Goal: Task Accomplishment & Management: Complete application form

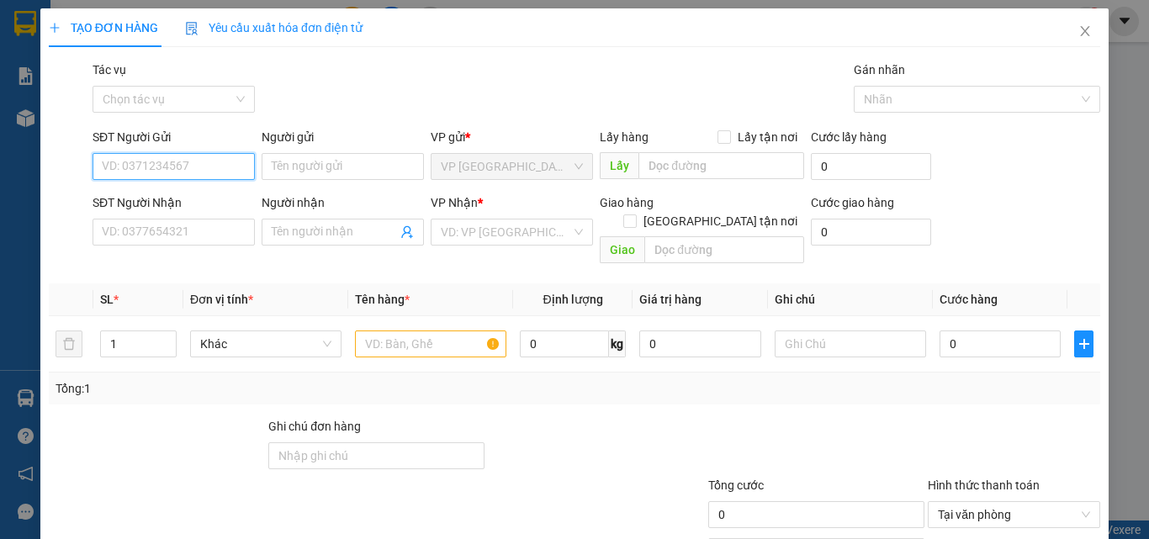
click at [183, 165] on input "SĐT Người Gửi" at bounding box center [174, 166] width 162 height 27
type input "0938763897"
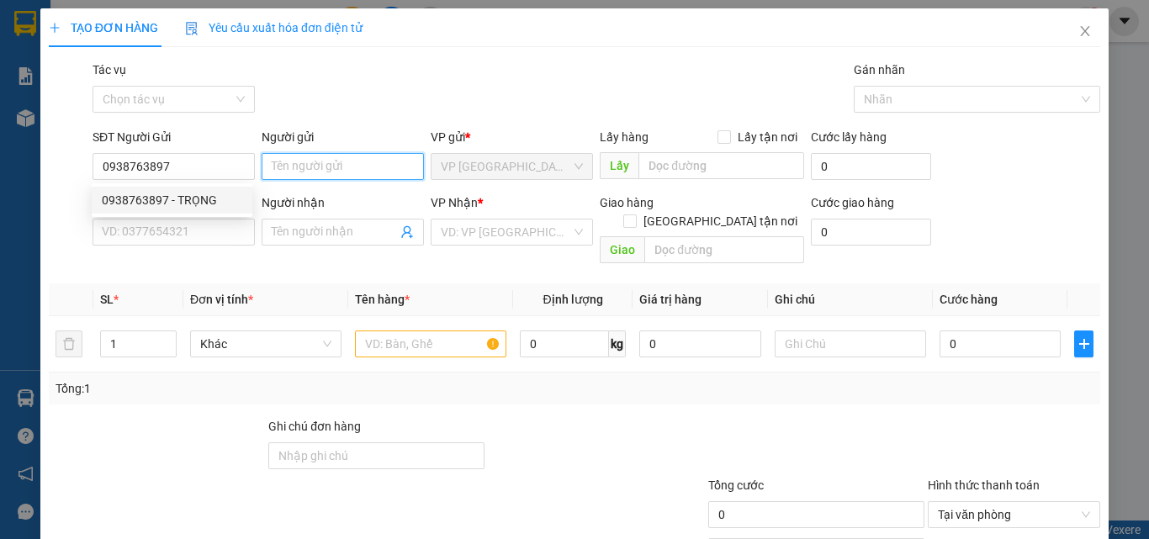
click at [282, 167] on input "Người gửi" at bounding box center [343, 166] width 162 height 27
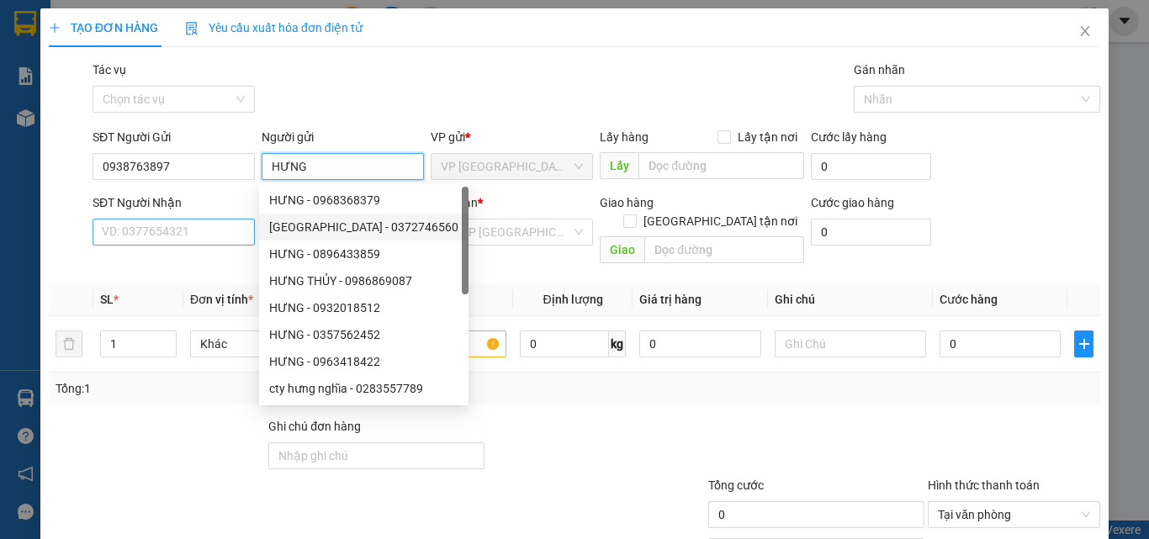
type input "HƯNG"
click at [219, 235] on input "SĐT Người Nhận" at bounding box center [174, 232] width 162 height 27
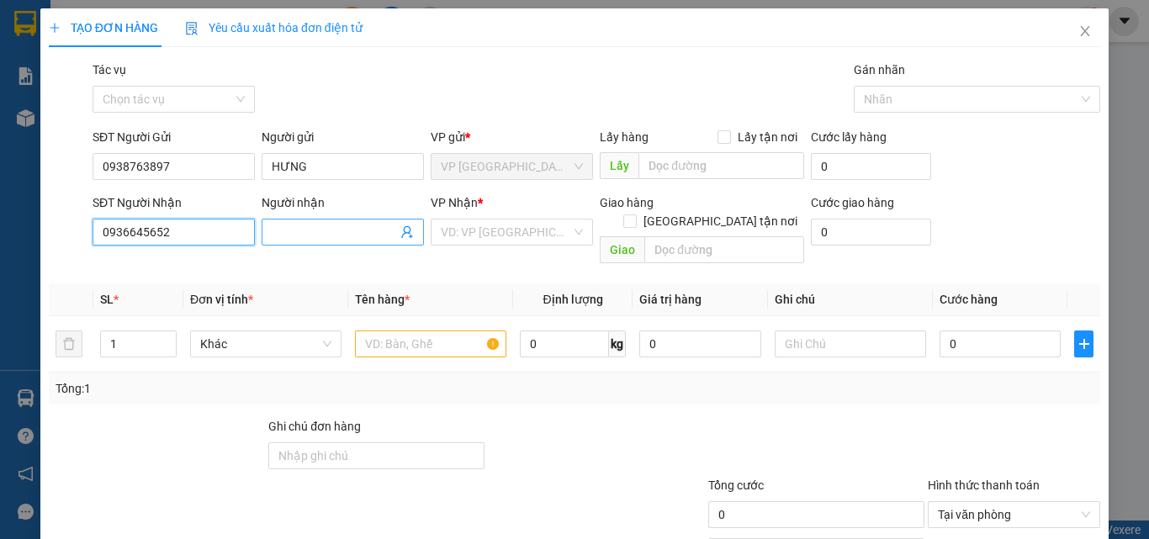
type input "0936645652"
click at [342, 241] on input "Người nhận" at bounding box center [334, 232] width 125 height 19
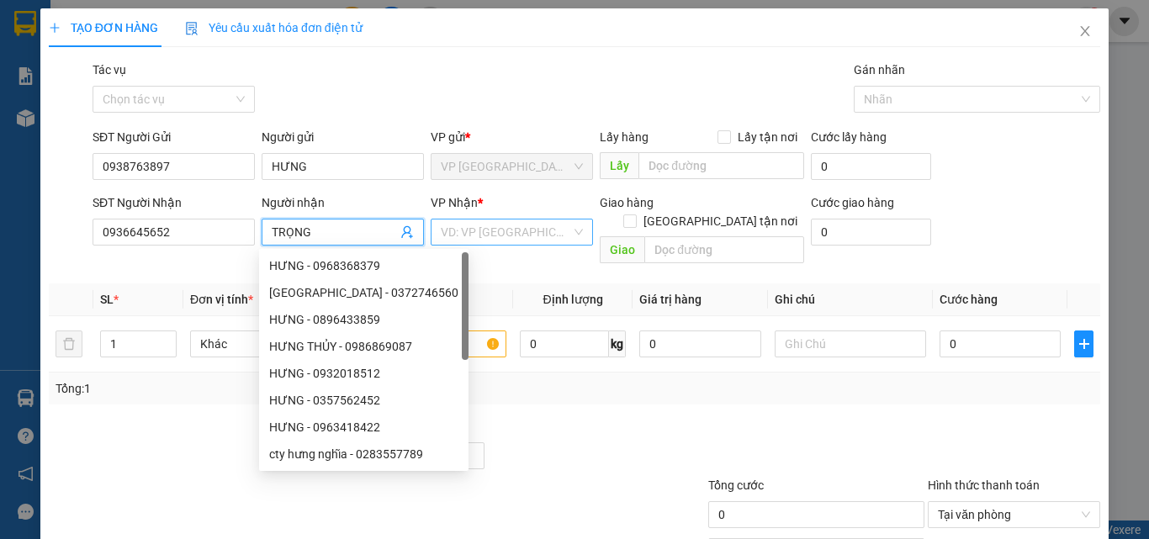
type input "TRỌNG"
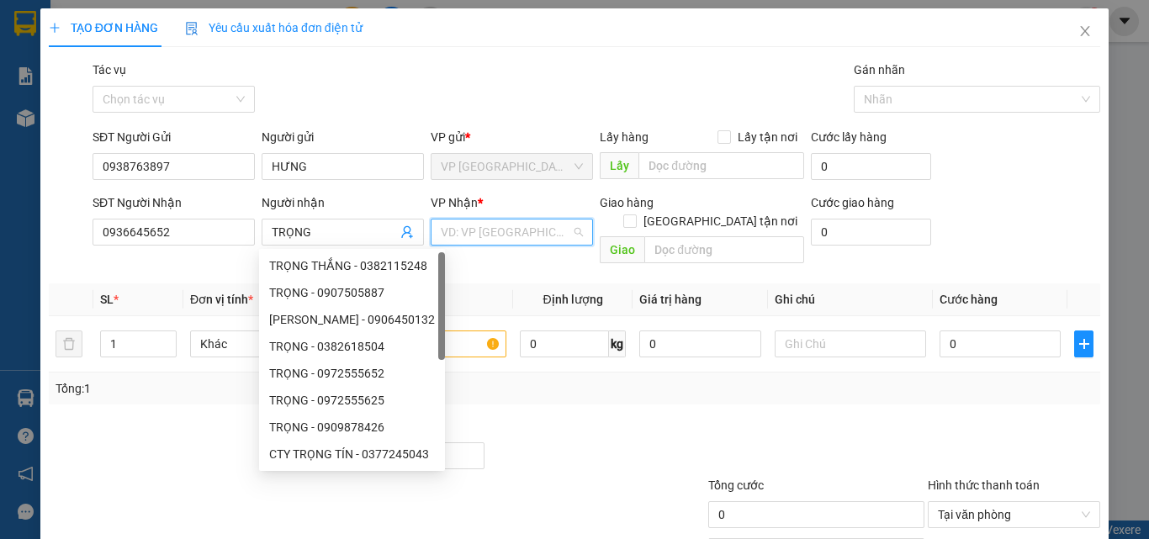
click at [498, 235] on input "search" at bounding box center [506, 232] width 130 height 25
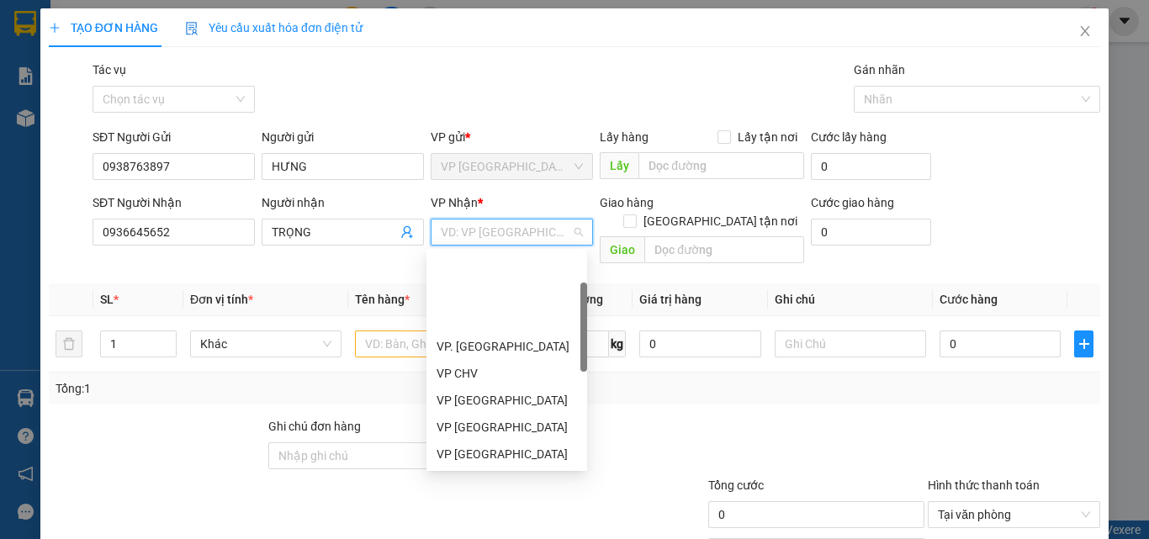
scroll to position [336, 0]
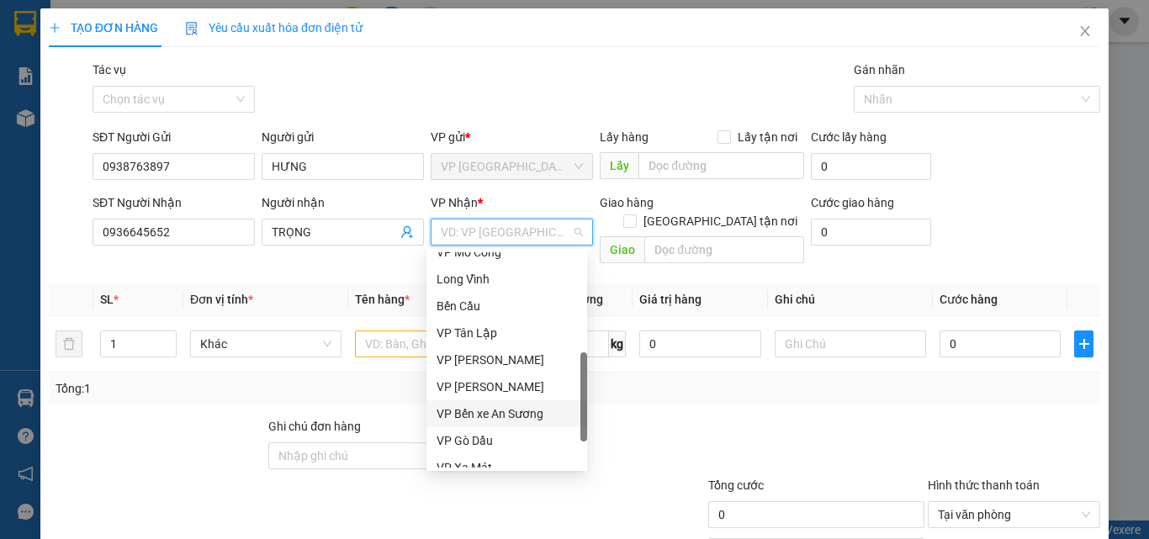
click at [527, 414] on div "VP Bến xe An Sương" at bounding box center [507, 414] width 140 height 19
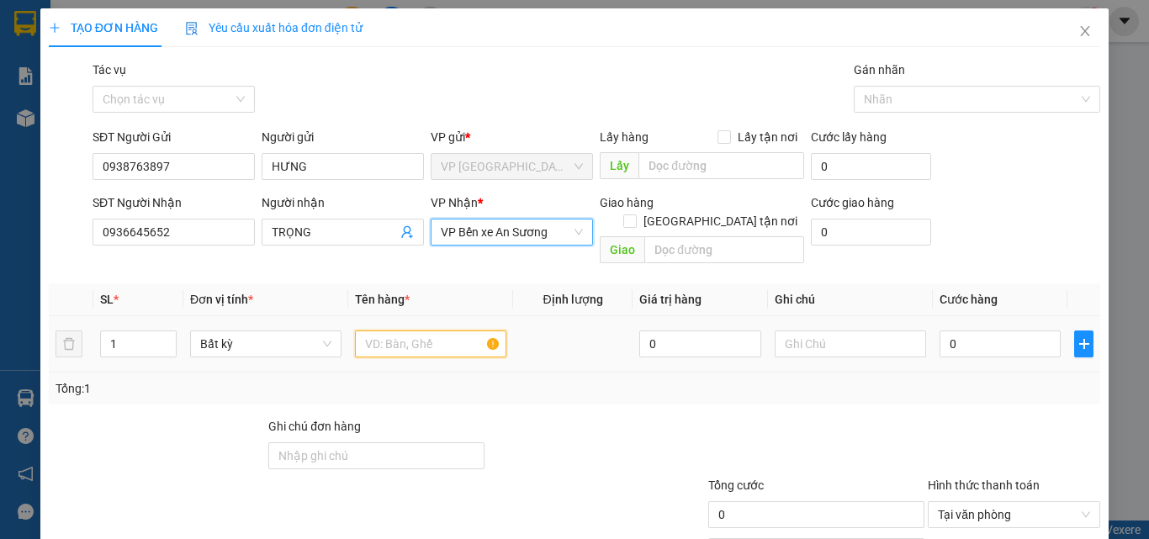
click at [454, 331] on input "text" at bounding box center [430, 344] width 151 height 27
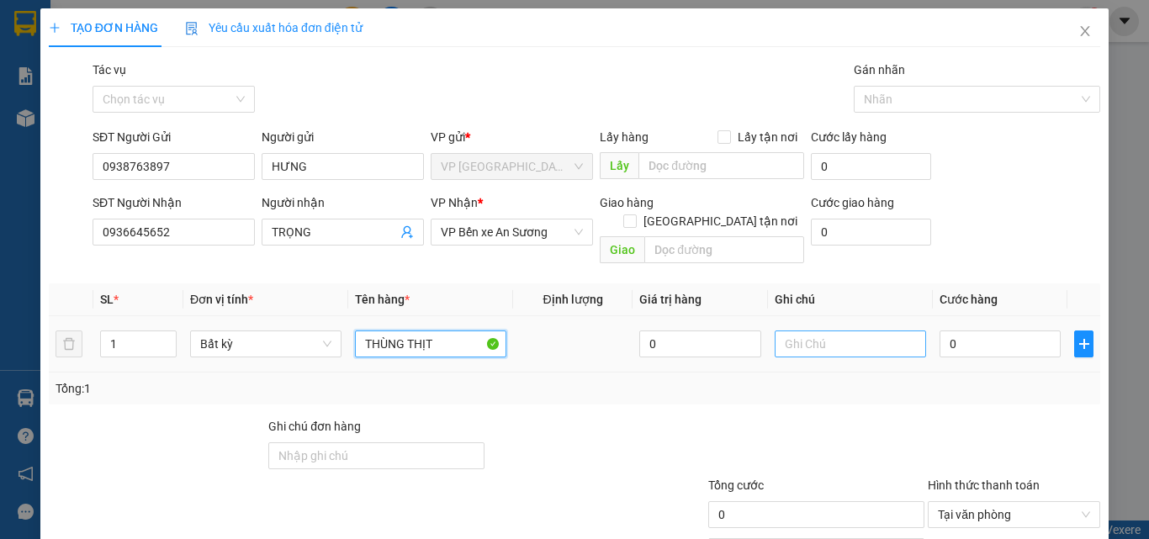
type input "THÙNG THỊT"
click at [871, 333] on input "text" at bounding box center [850, 344] width 151 height 27
type input "HƯ HK ĐỀN"
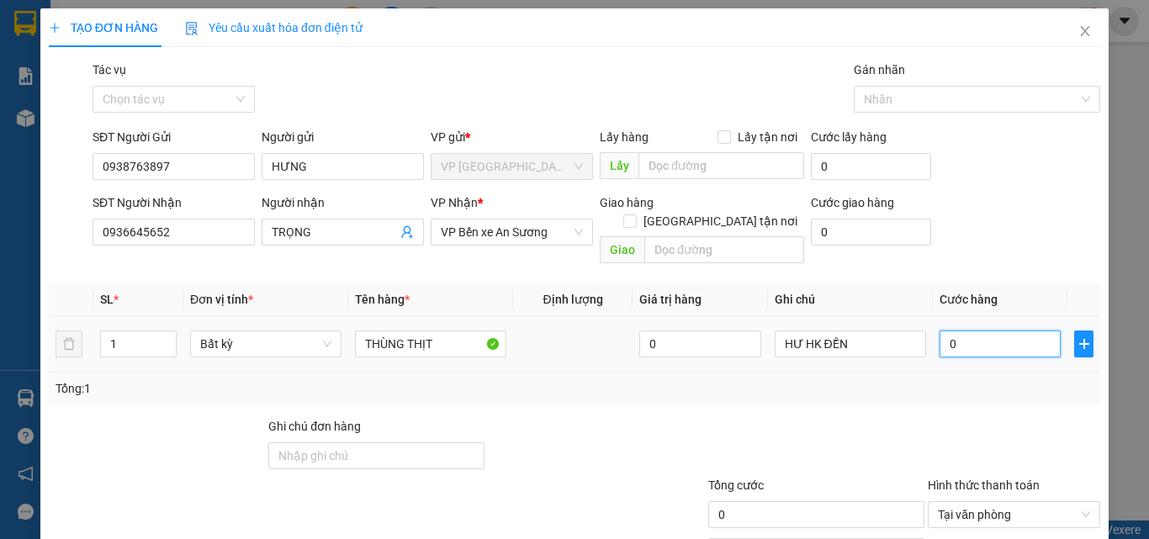
click at [967, 332] on input "0" at bounding box center [1000, 344] width 121 height 27
type input "5"
type input "55"
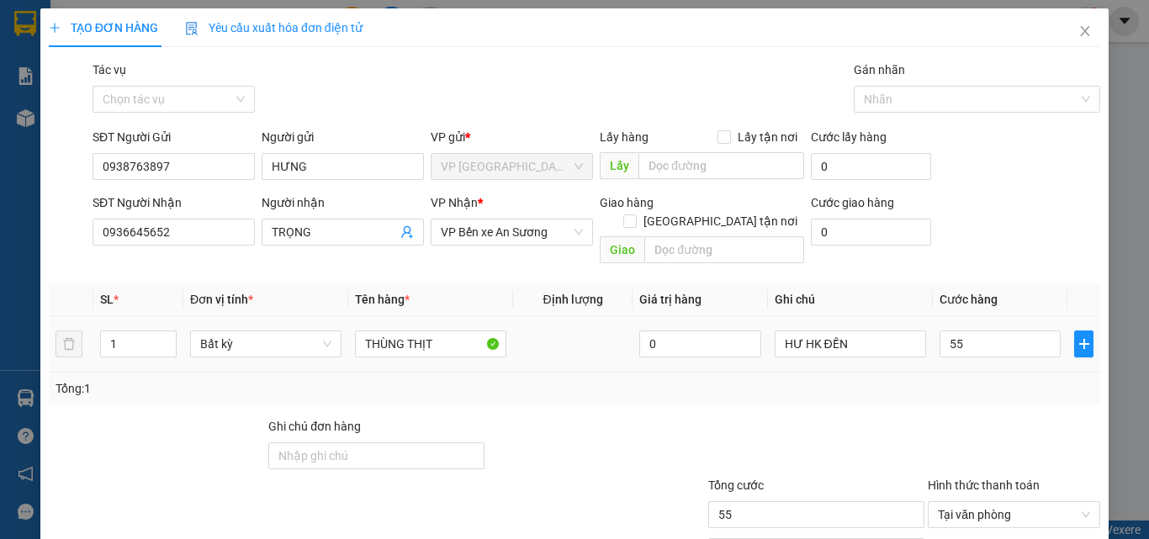
type input "55.000"
click at [889, 380] on div "Tổng: 1" at bounding box center [575, 389] width 1052 height 32
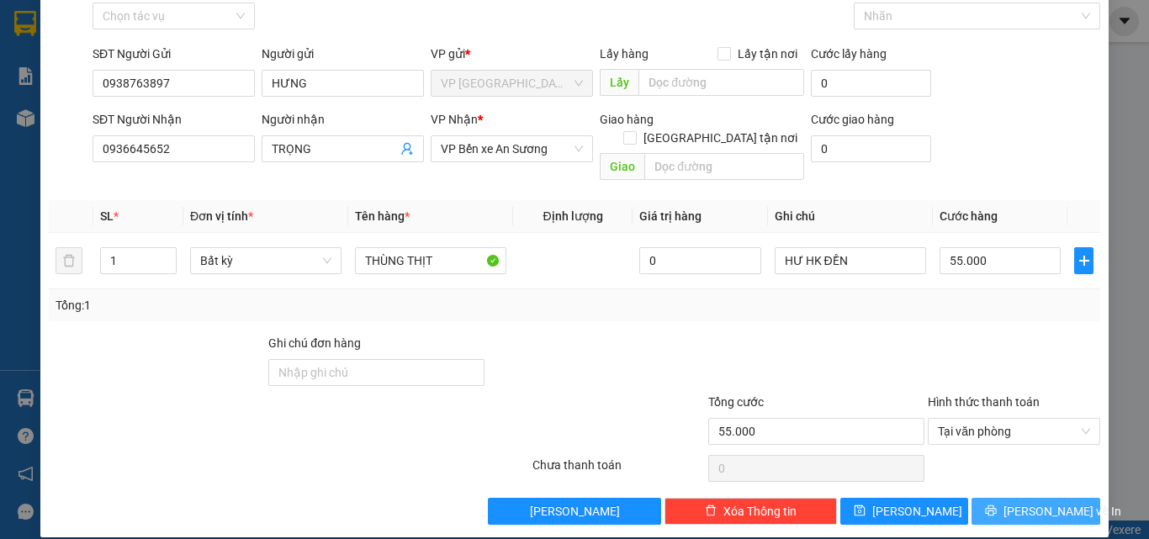
click at [1047, 502] on span "[PERSON_NAME] và In" at bounding box center [1063, 511] width 118 height 19
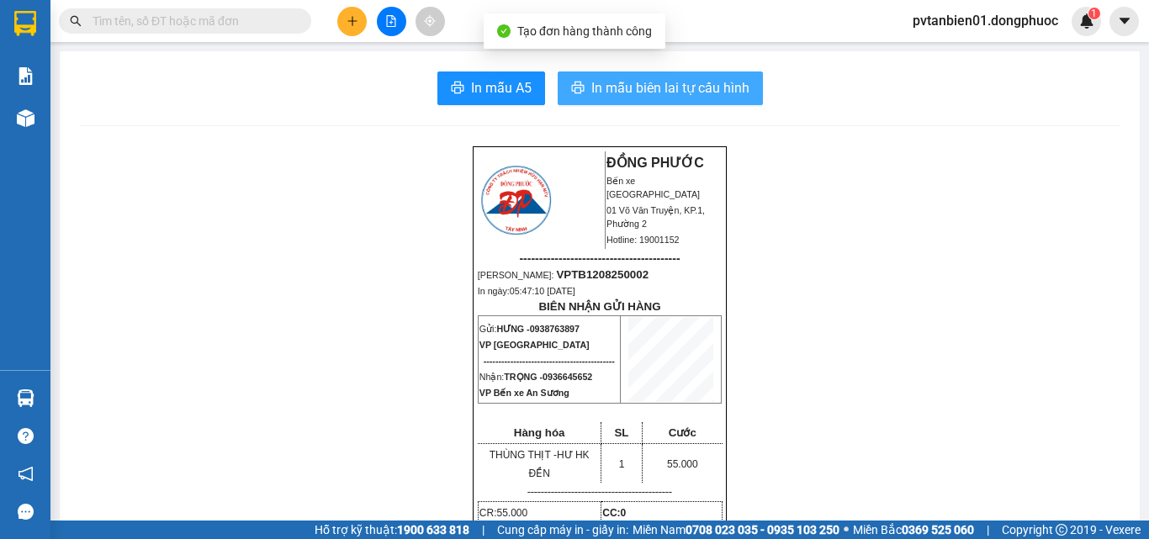
click at [652, 89] on span "In mẫu biên lai tự cấu hình" at bounding box center [670, 87] width 158 height 21
click at [737, 73] on button "In mẫu biên lai tự cấu hình" at bounding box center [660, 89] width 205 height 34
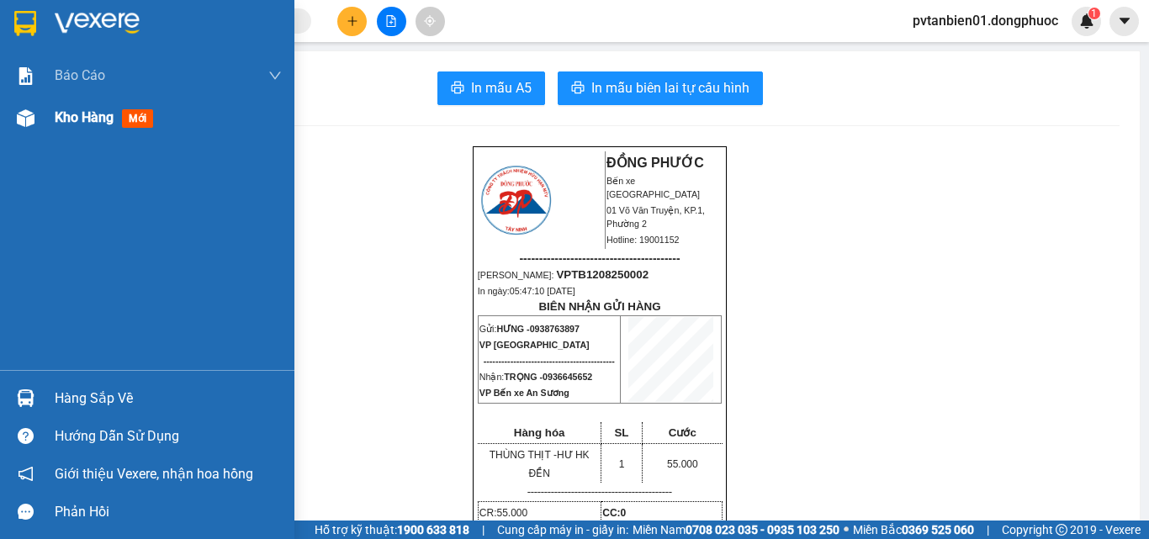
click at [126, 117] on span "mới" at bounding box center [137, 118] width 31 height 19
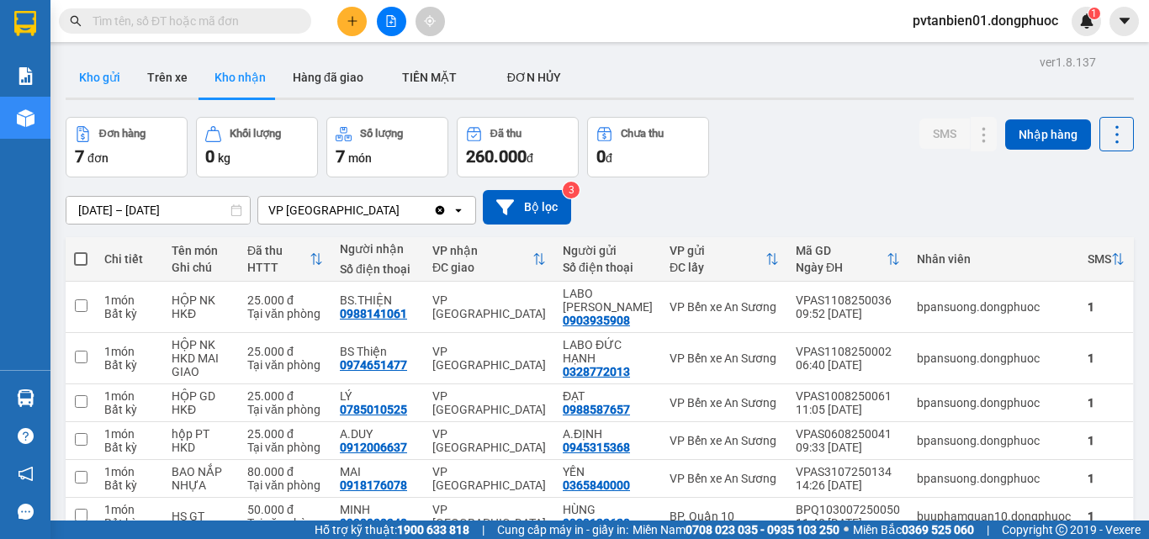
click at [118, 78] on button "Kho gửi" at bounding box center [100, 77] width 68 height 40
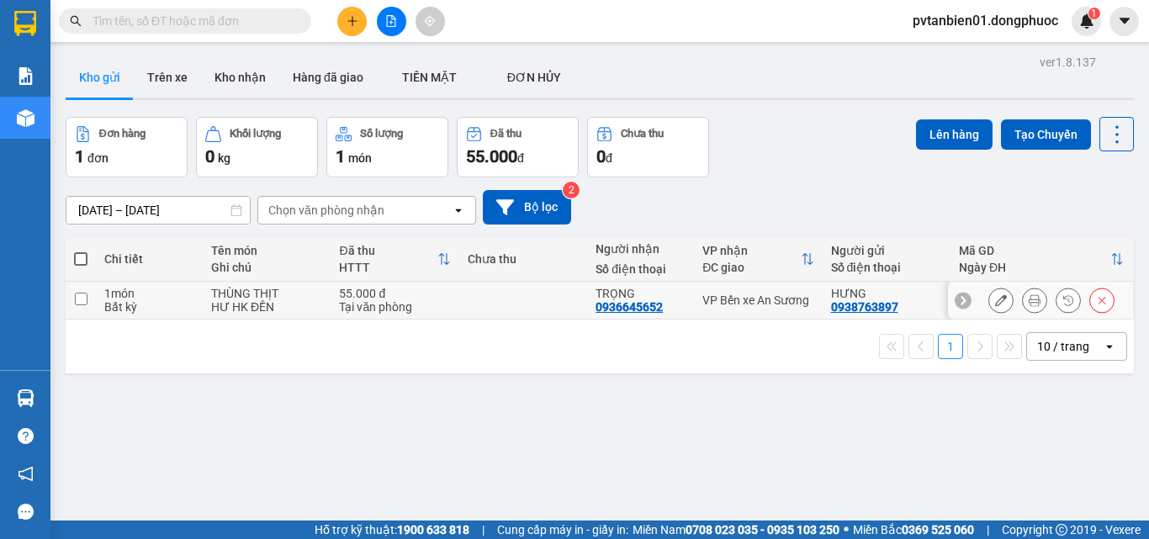
click at [476, 305] on td at bounding box center [523, 301] width 128 height 38
checkbox input "true"
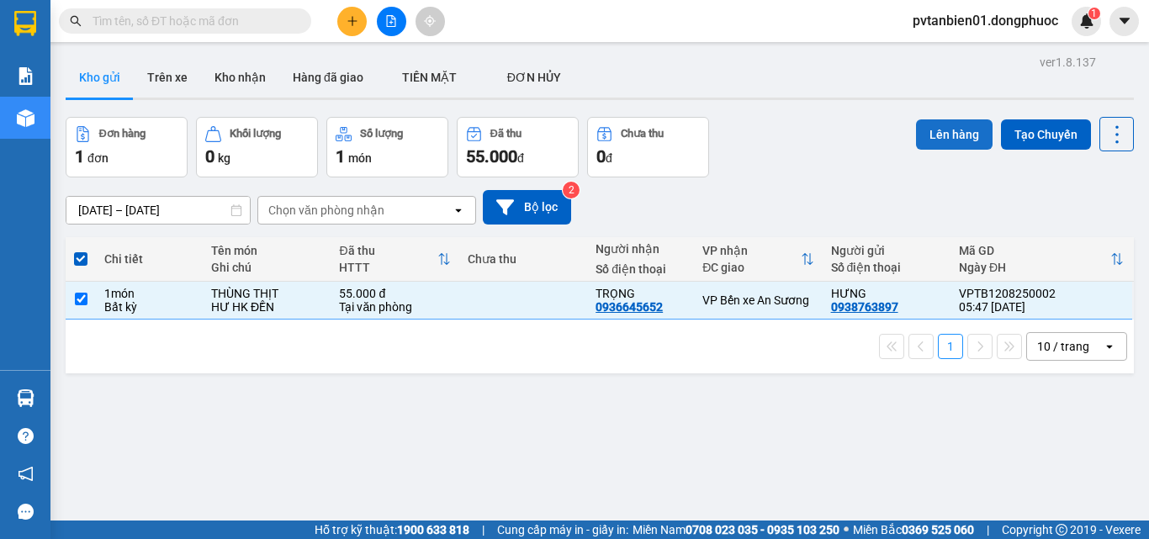
click at [921, 138] on button "Lên hàng" at bounding box center [954, 134] width 77 height 30
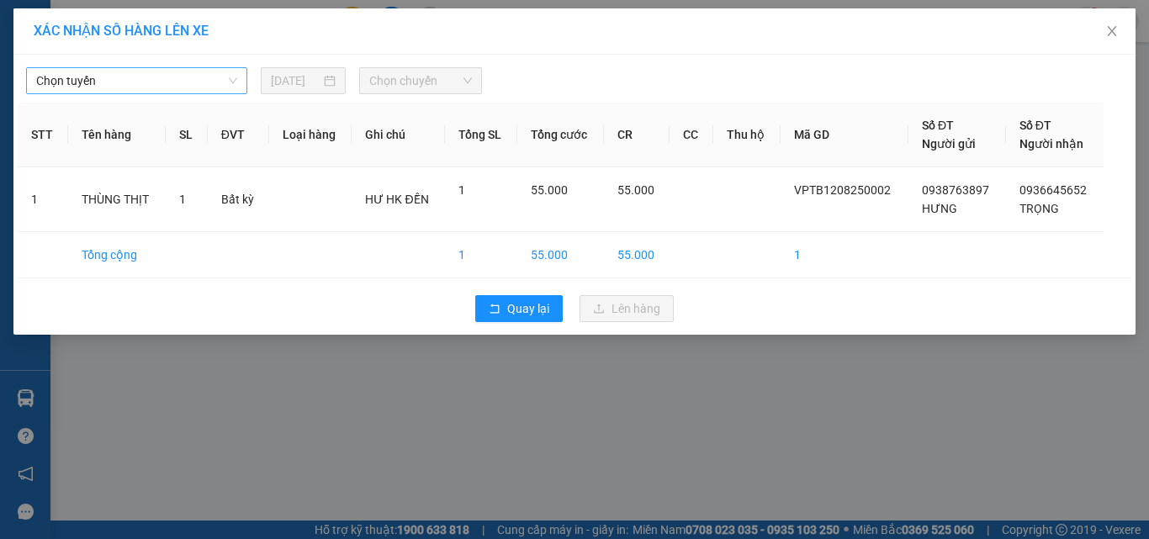
click at [80, 80] on span "Chọn tuyến" at bounding box center [136, 80] width 201 height 25
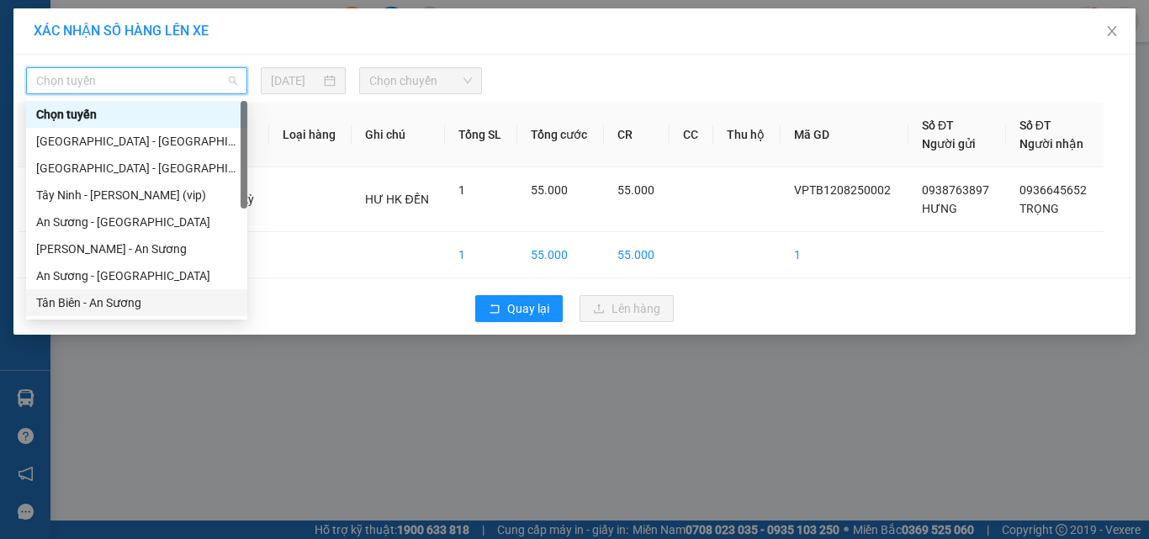
click at [119, 303] on div "Tân Biên - An Sương" at bounding box center [136, 303] width 201 height 19
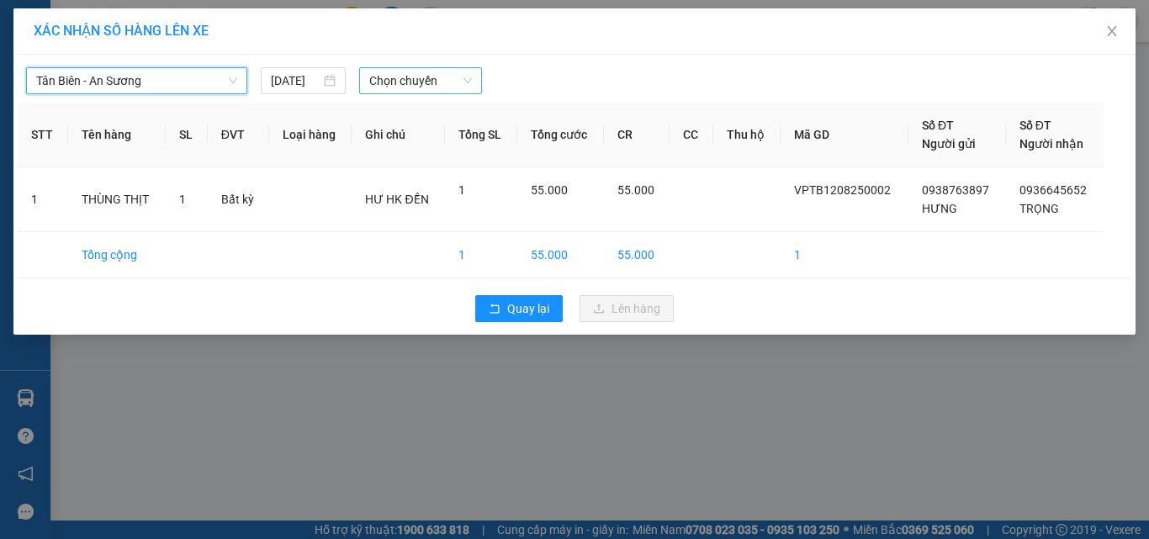
click at [419, 82] on span "Chọn chuyến" at bounding box center [420, 80] width 103 height 25
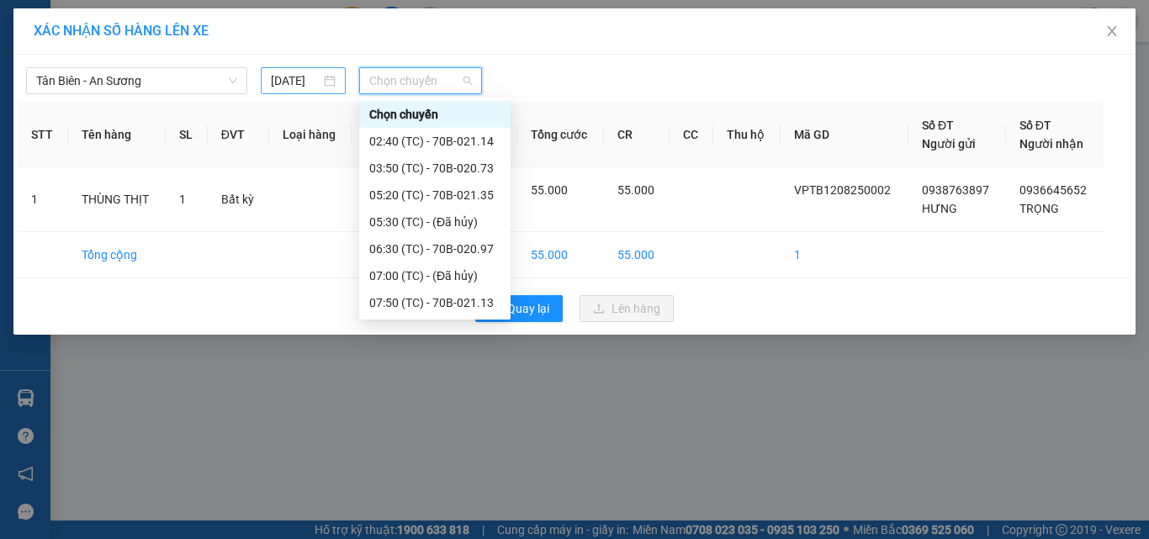
click at [318, 92] on div "[DATE]" at bounding box center [303, 80] width 84 height 27
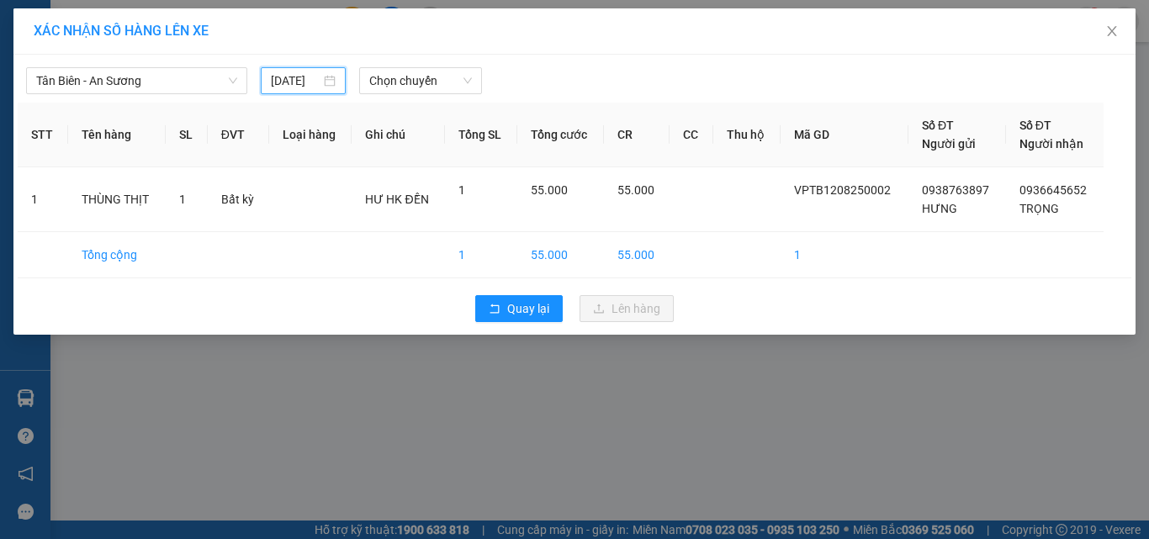
click at [318, 83] on input "[DATE]" at bounding box center [295, 81] width 49 height 19
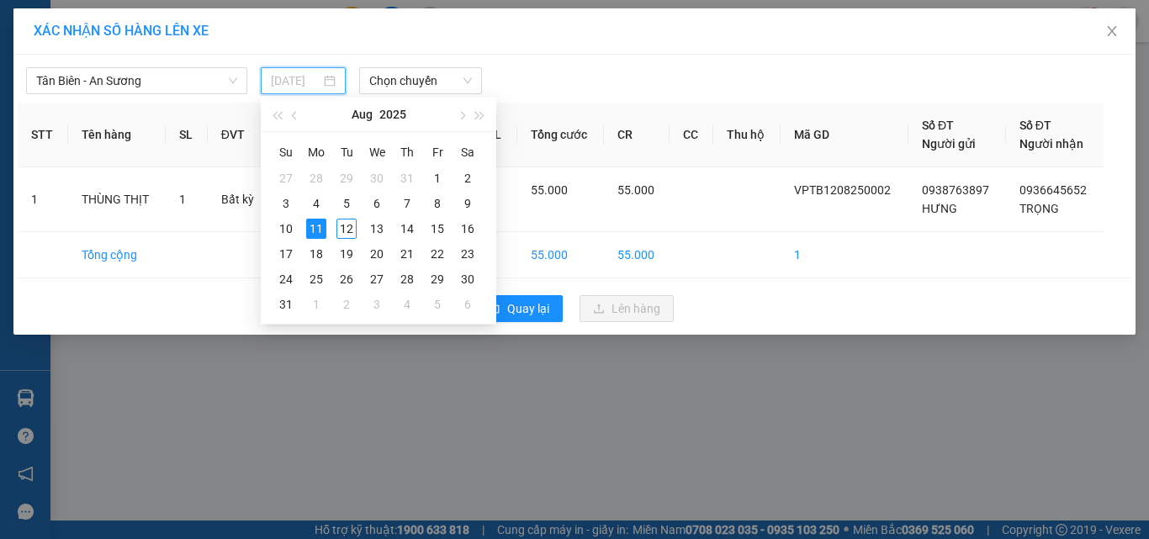
drag, startPoint x: 346, startPoint y: 222, endPoint x: 413, endPoint y: 100, distance: 139.3
click at [344, 222] on div "12" at bounding box center [346, 229] width 20 height 20
type input "[DATE]"
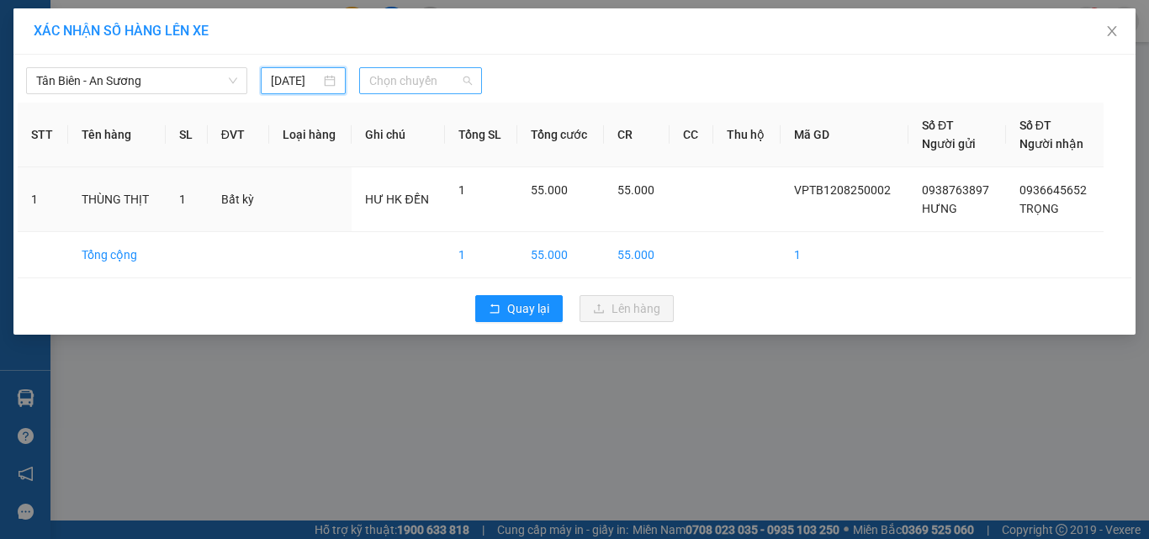
click at [416, 74] on span "Chọn chuyến" at bounding box center [420, 80] width 103 height 25
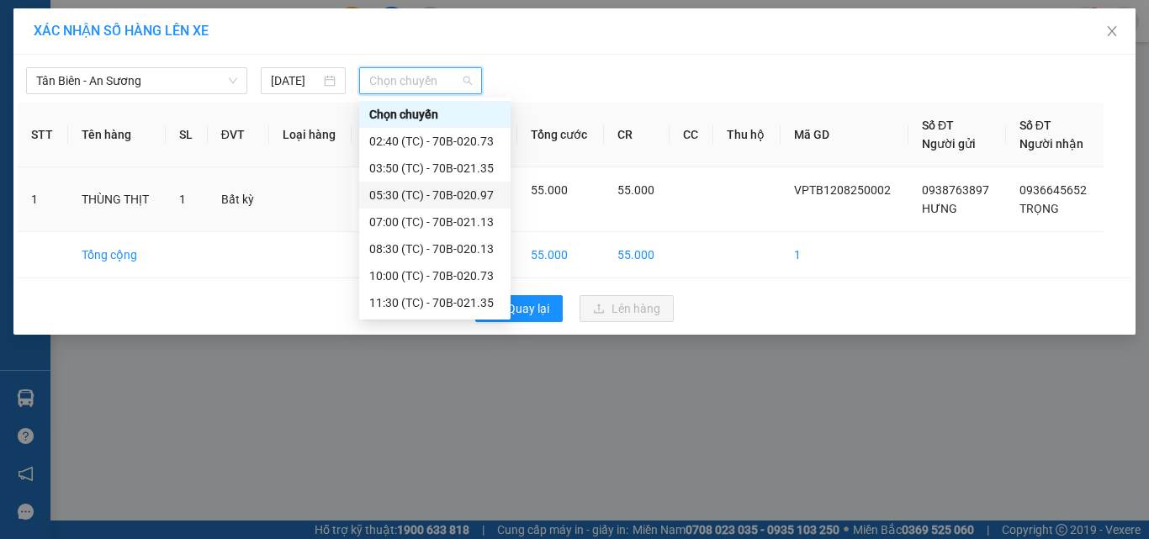
click at [474, 195] on div "05:30 (TC) - 70B-020.97" at bounding box center [434, 195] width 131 height 19
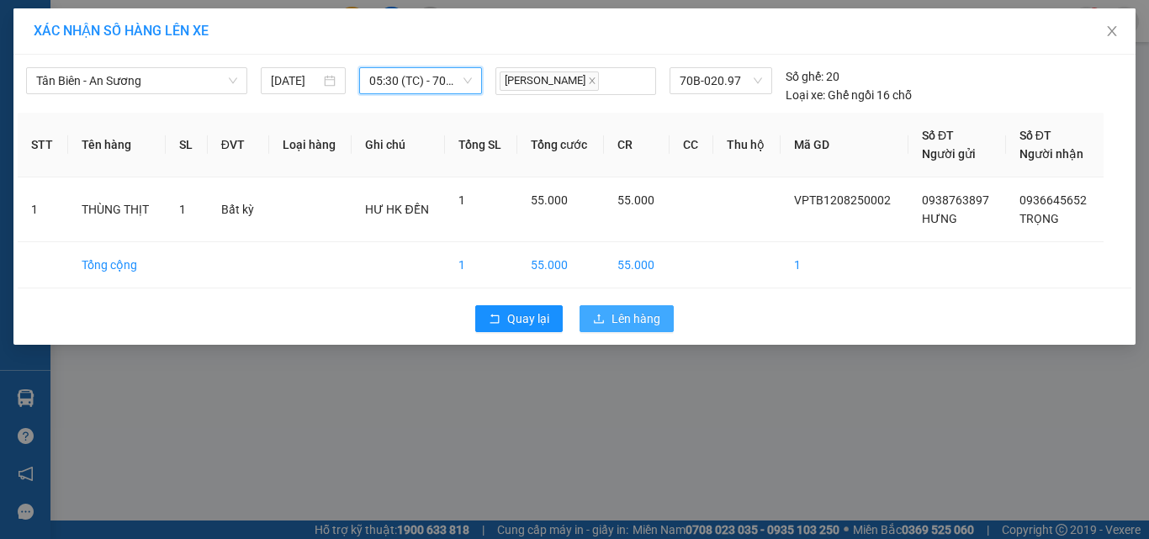
click at [605, 321] on icon "upload" at bounding box center [599, 319] width 12 height 12
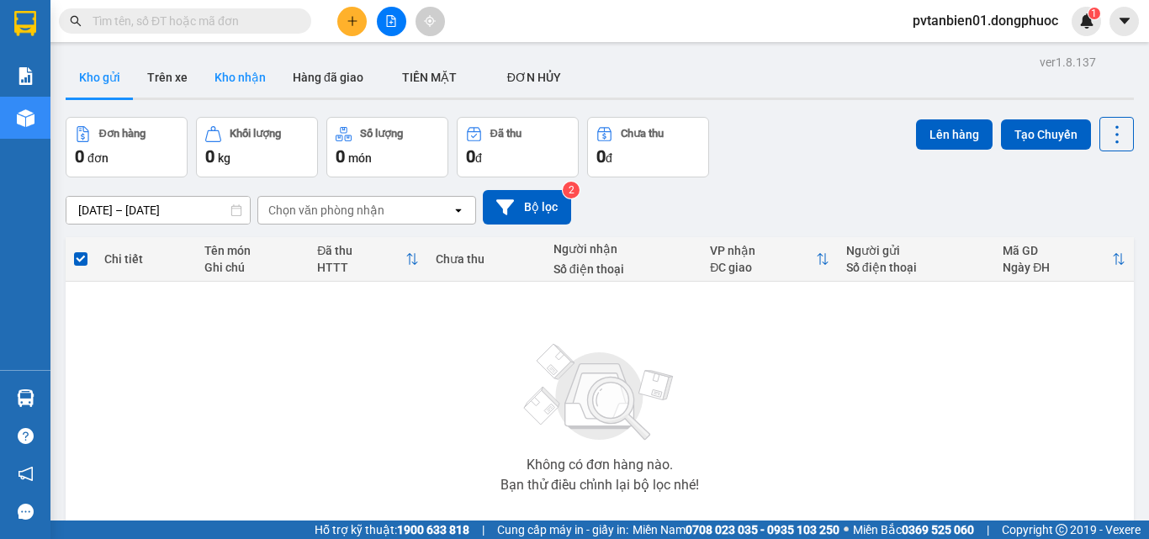
click at [255, 87] on button "Kho nhận" at bounding box center [240, 77] width 78 height 40
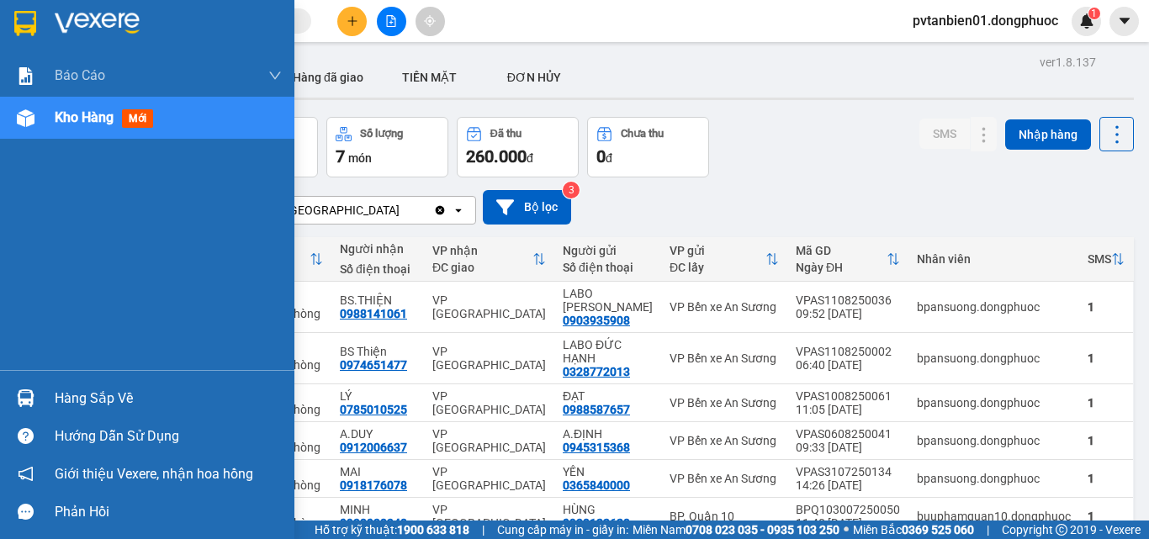
click at [33, 401] on img at bounding box center [26, 398] width 18 height 18
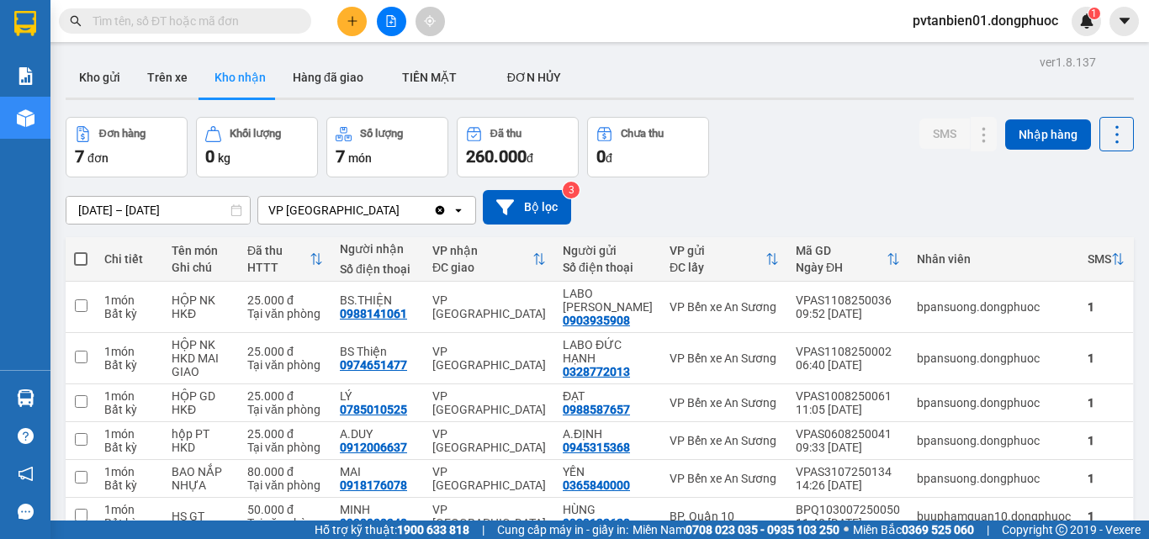
click at [904, 190] on section "Kết quả tìm kiếm ( 0 ) Bộ lọc Ngày tạo đơn gần nhất No Data pvtanbien01.dongphu…" at bounding box center [574, 269] width 1149 height 539
